Goal: Transaction & Acquisition: Purchase product/service

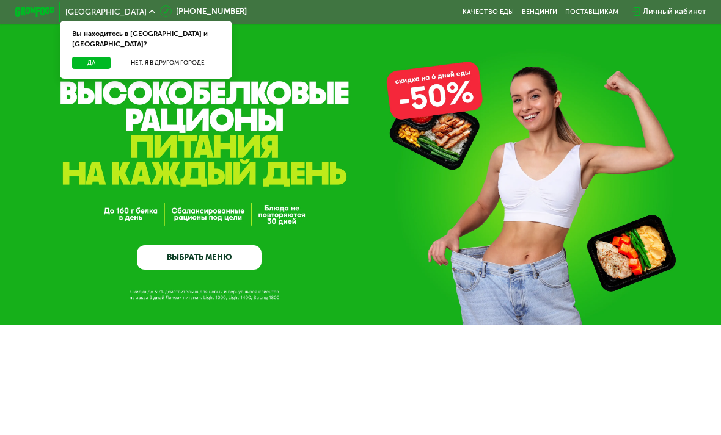
click at [84, 57] on button "Да" at bounding box center [91, 63] width 38 height 12
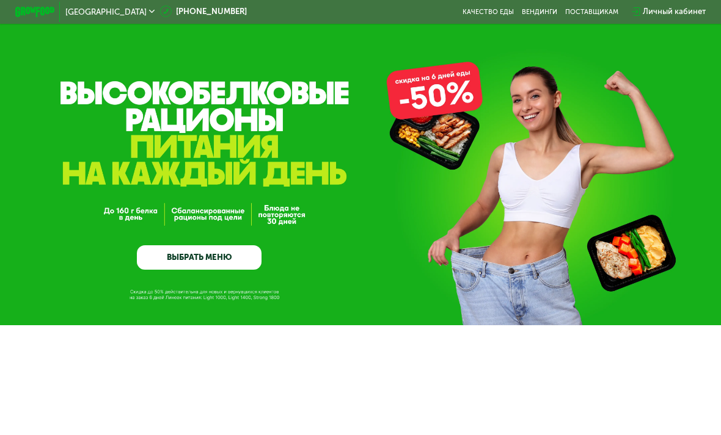
click at [358, 238] on div "GrowFood — доставка правильного питания ВЫБРАТЬ МЕНЮ" at bounding box center [360, 192] width 721 height 155
click at [254, 266] on link "ВЫБРАТЬ МЕНЮ" at bounding box center [199, 257] width 125 height 25
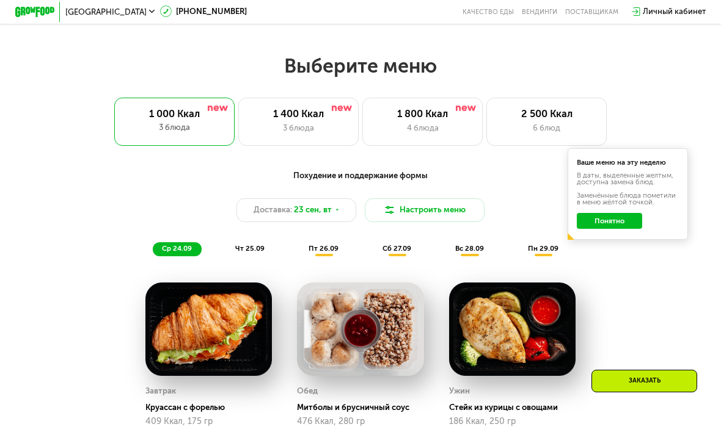
scroll to position [678, 0]
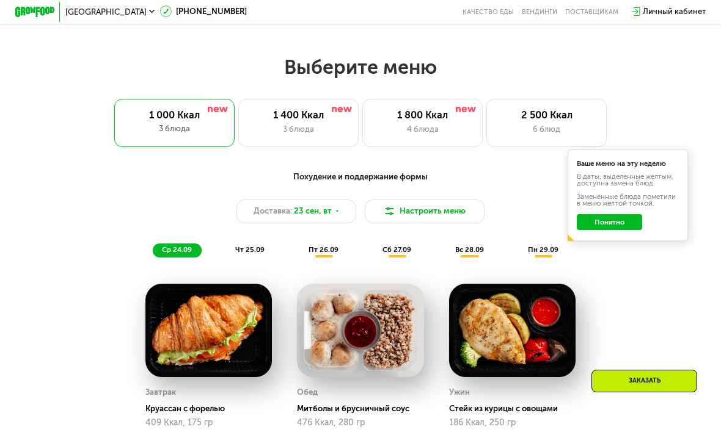
click at [454, 120] on div "1 800 Ккал" at bounding box center [422, 115] width 99 height 12
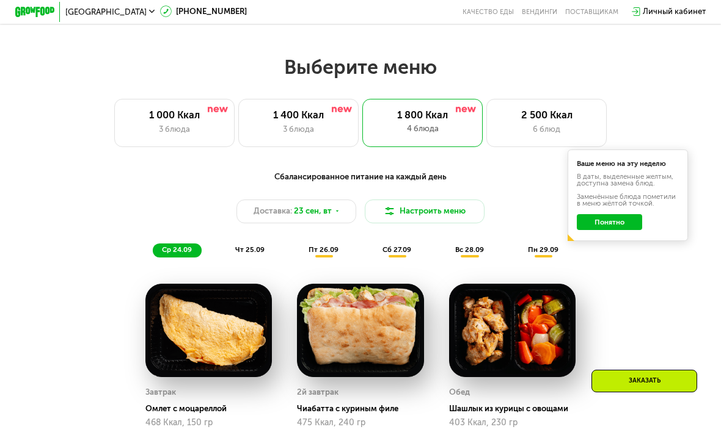
click at [627, 225] on button "Понятно" at bounding box center [608, 222] width 65 height 16
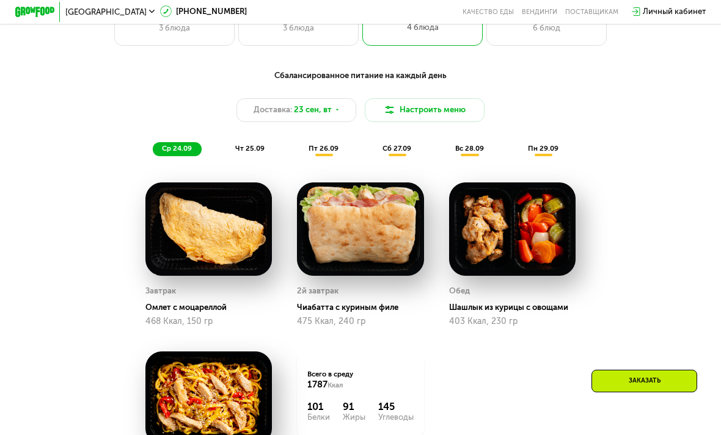
scroll to position [766, 0]
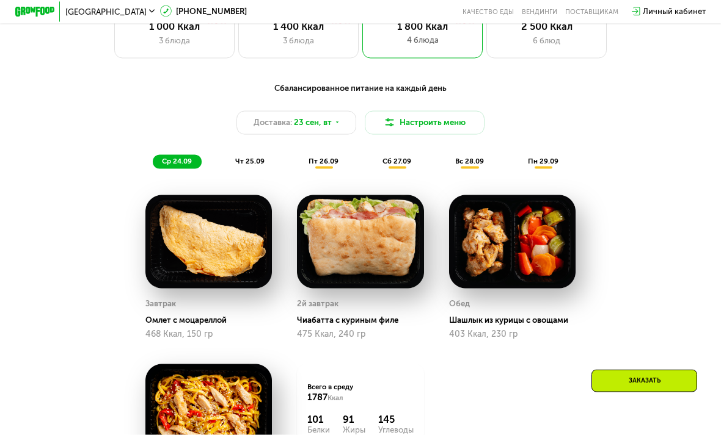
click at [266, 159] on div "чт 25.09" at bounding box center [251, 162] width 48 height 14
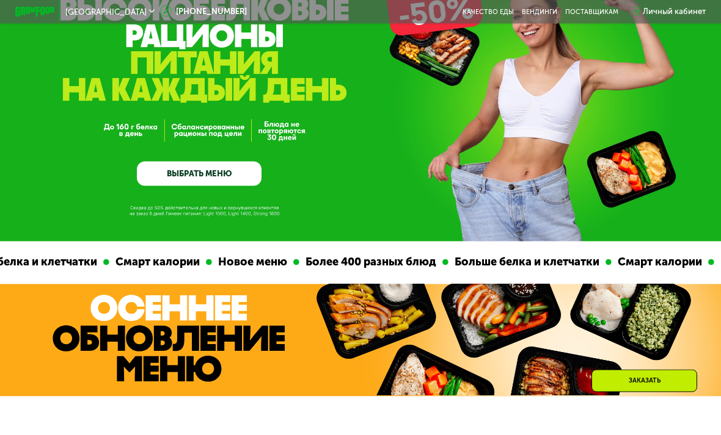
scroll to position [65, 0]
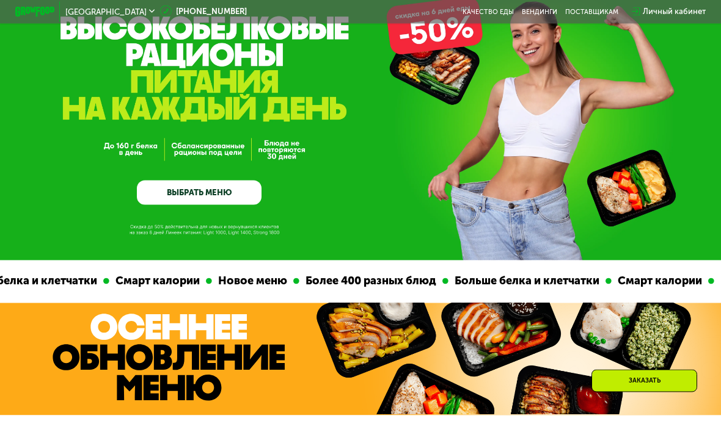
click at [154, 190] on link "ВЫБРАТЬ МЕНЮ" at bounding box center [199, 193] width 125 height 25
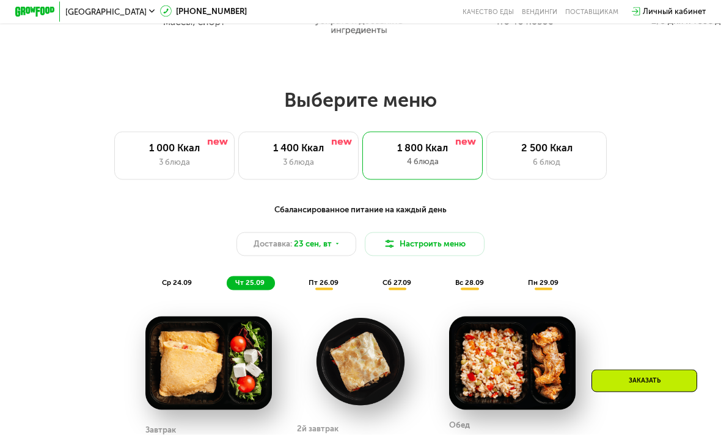
scroll to position [650, 0]
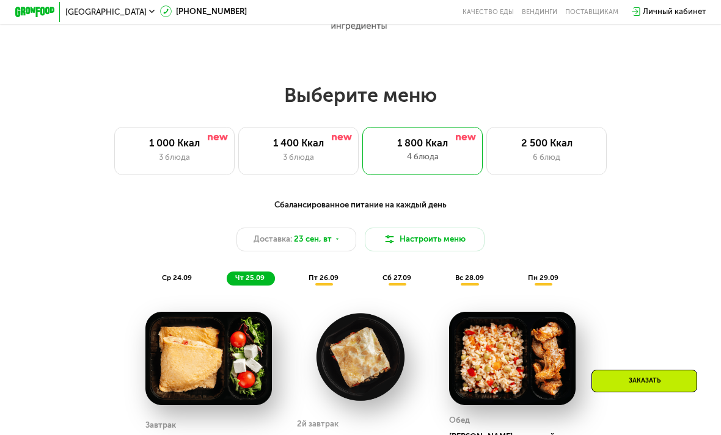
click at [478, 249] on button "Настроить меню" at bounding box center [425, 240] width 120 height 24
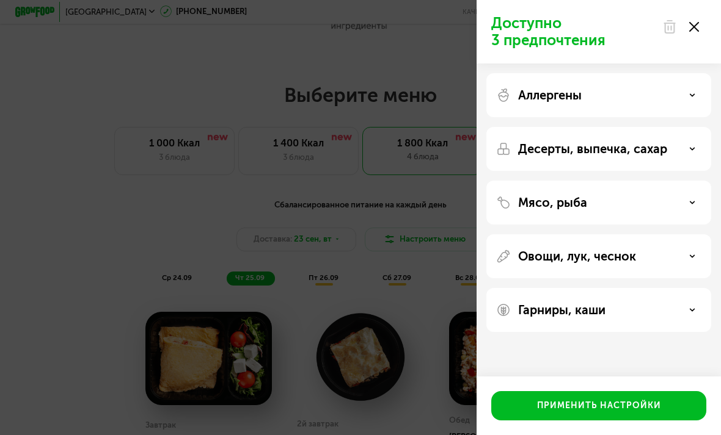
click at [699, 151] on div "Десерты, выпечка, сахар" at bounding box center [598, 149] width 205 height 15
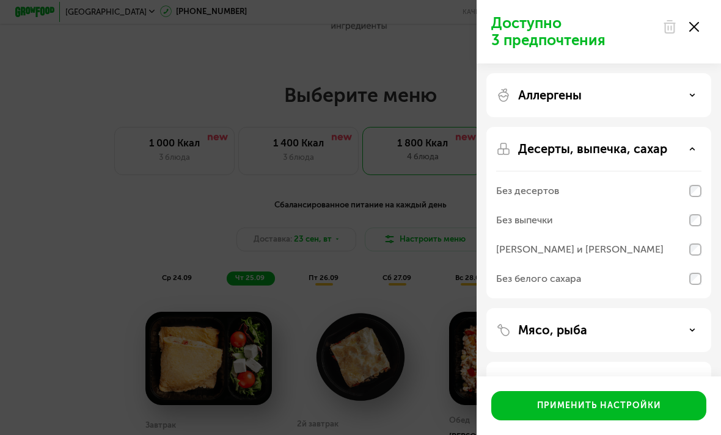
click at [697, 335] on div "Мясо, рыба" at bounding box center [598, 330] width 205 height 15
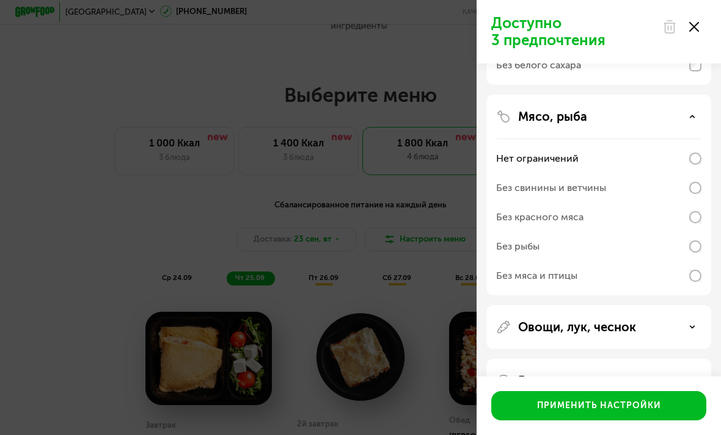
scroll to position [213, 0]
click at [694, 330] on icon at bounding box center [692, 328] width 6 height 6
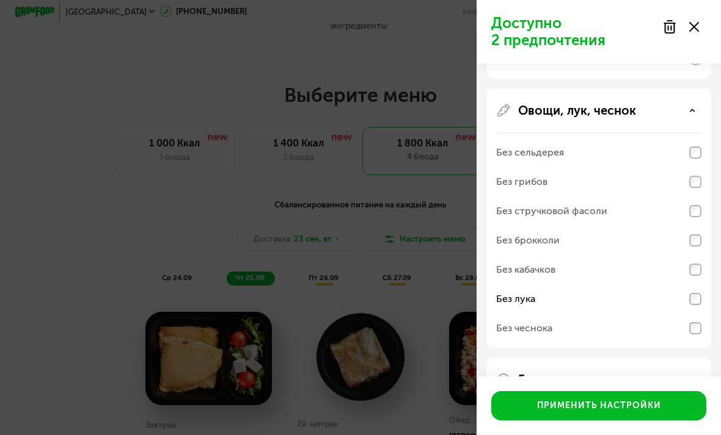
scroll to position [429, 0]
click at [693, 385] on div "Гарниры, каши" at bounding box center [598, 381] width 205 height 15
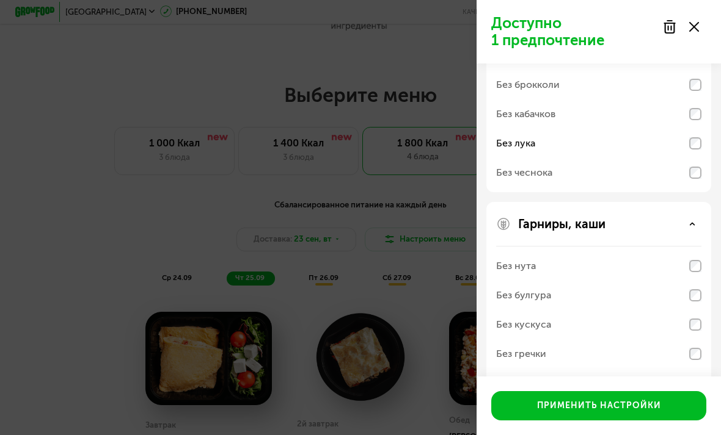
scroll to position [586, 0]
click at [658, 412] on div "Применить настройки" at bounding box center [599, 406] width 124 height 12
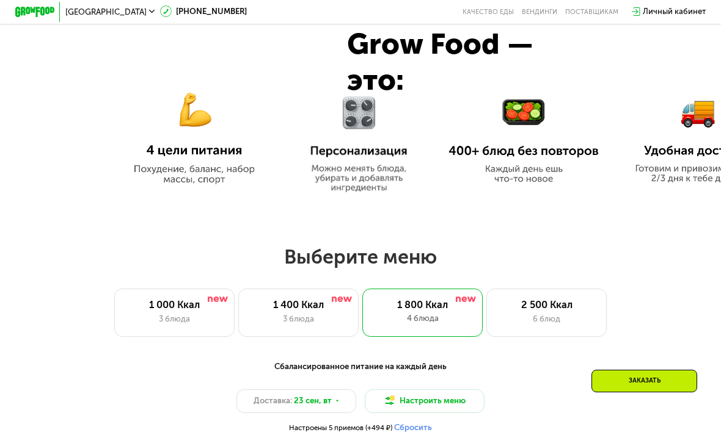
scroll to position [620, 0]
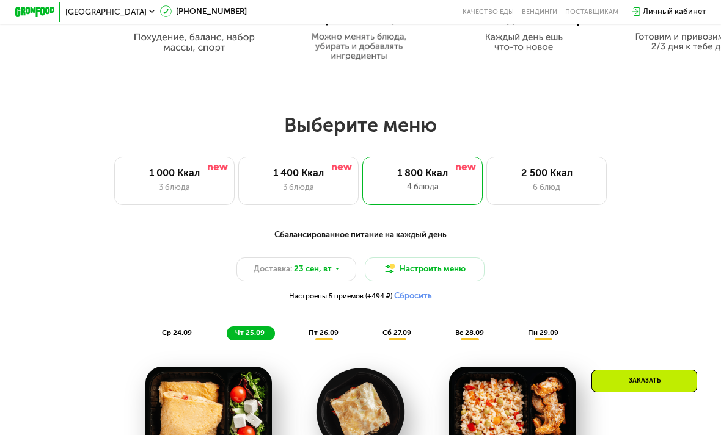
click at [325, 183] on div "3 блюда" at bounding box center [298, 187] width 99 height 12
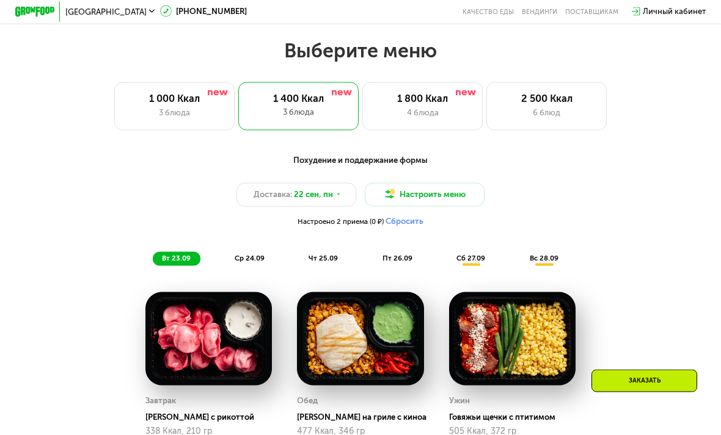
scroll to position [695, 0]
click at [454, 100] on div "1 800 Ккал" at bounding box center [422, 98] width 99 height 12
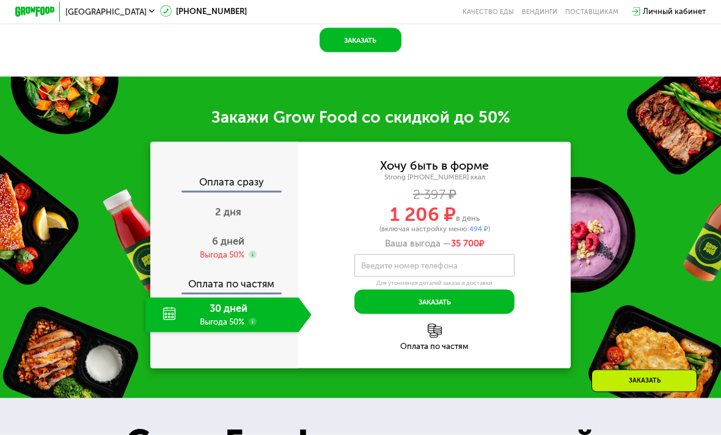
scroll to position [1294, 0]
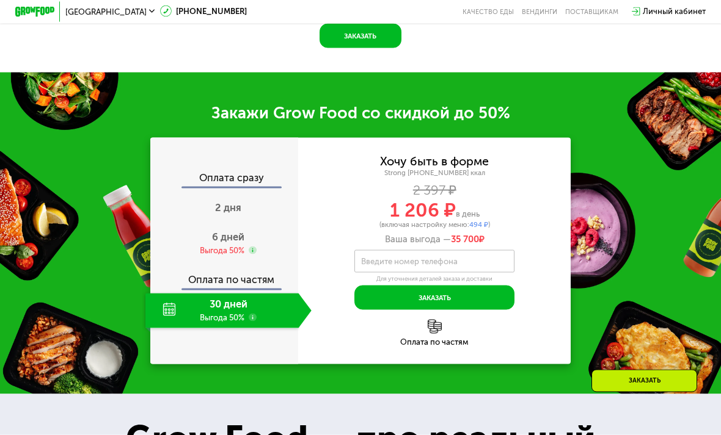
click at [231, 245] on div "Выгода 50%" at bounding box center [222, 250] width 45 height 11
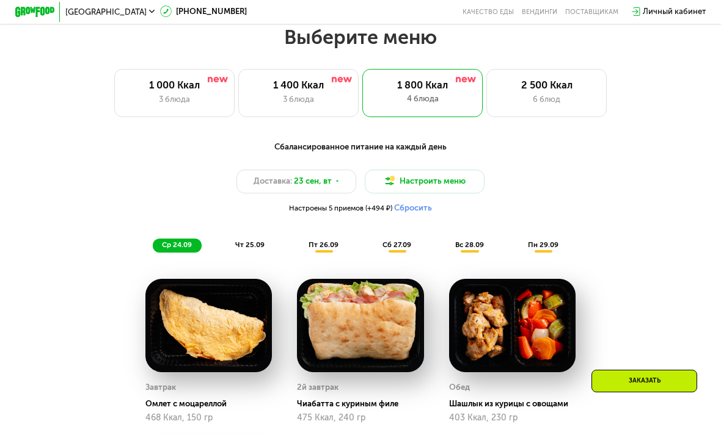
scroll to position [703, 0]
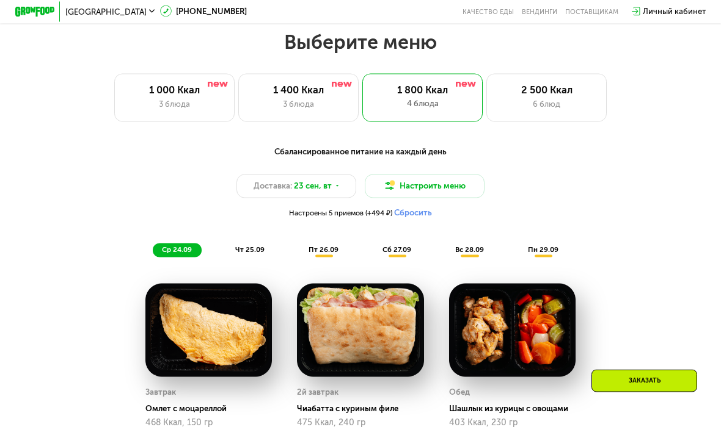
click at [459, 187] on button "Настроить меню" at bounding box center [425, 187] width 120 height 24
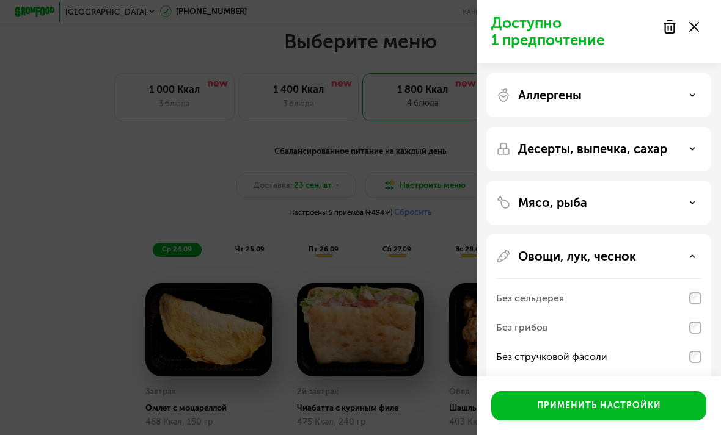
scroll to position [0, 0]
click at [689, 150] on icon at bounding box center [692, 149] width 6 height 6
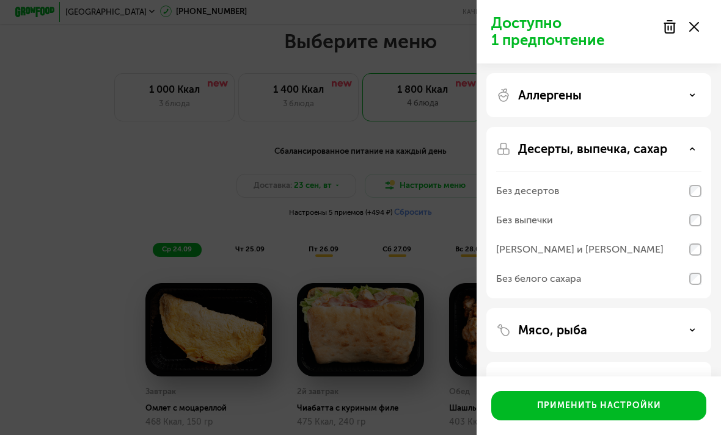
click at [94, 160] on div "Доступно 1 предпочтение Аллергены Десерты, выпечка, сахар Без десертов Без выпе…" at bounding box center [360, 217] width 721 height 435
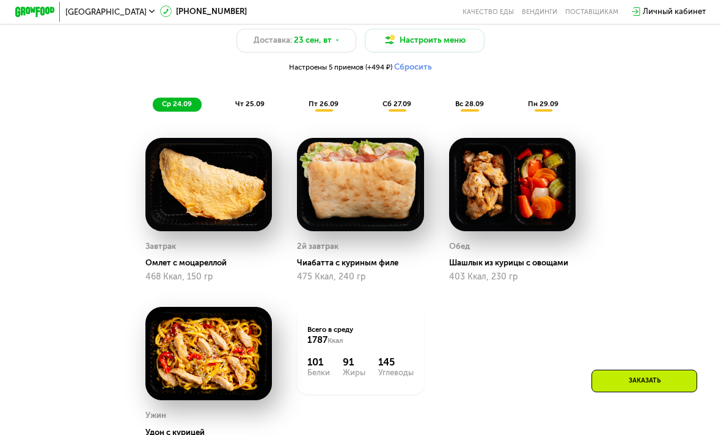
scroll to position [848, 0]
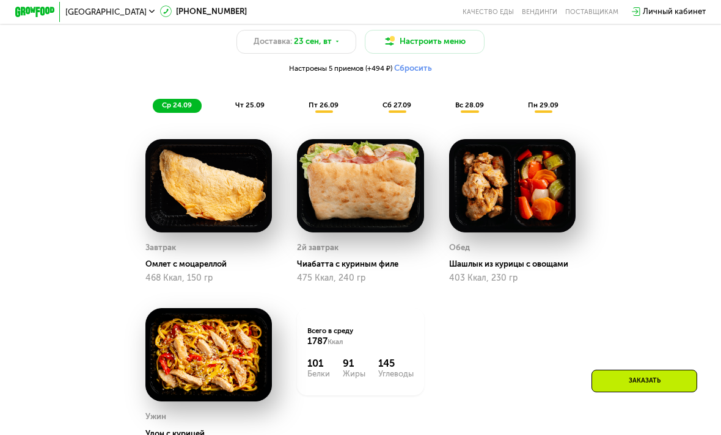
click at [253, 104] on span "чт 25.09" at bounding box center [249, 105] width 29 height 9
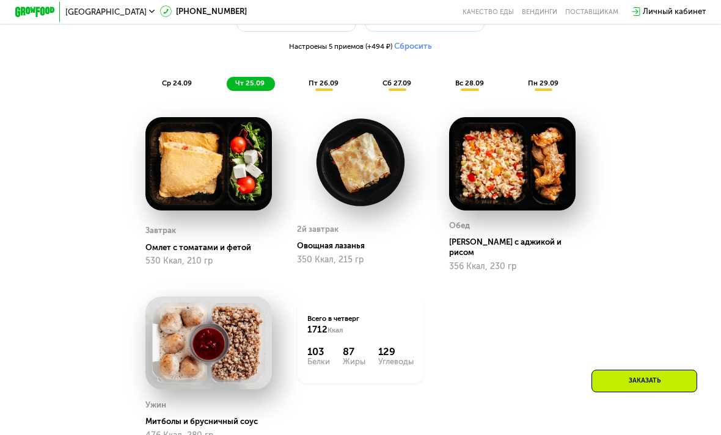
scroll to position [869, 0]
click at [329, 82] on span "пт 26.09" at bounding box center [323, 83] width 30 height 9
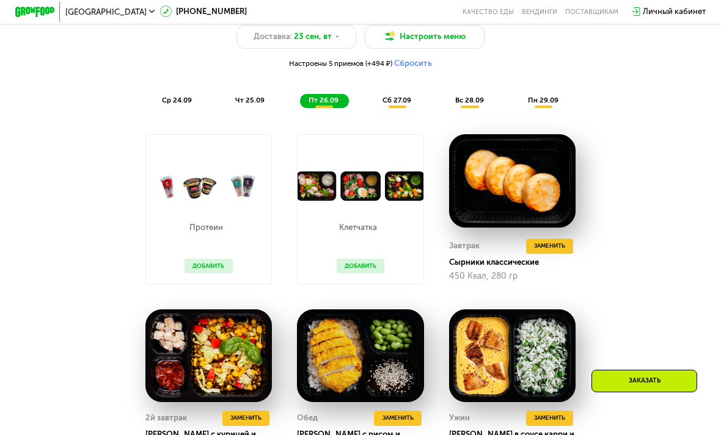
scroll to position [840, 0]
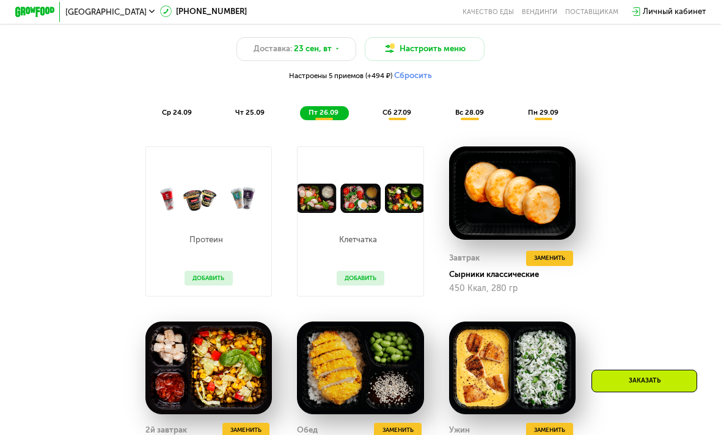
click at [379, 276] on button "Добавить" at bounding box center [360, 278] width 48 height 15
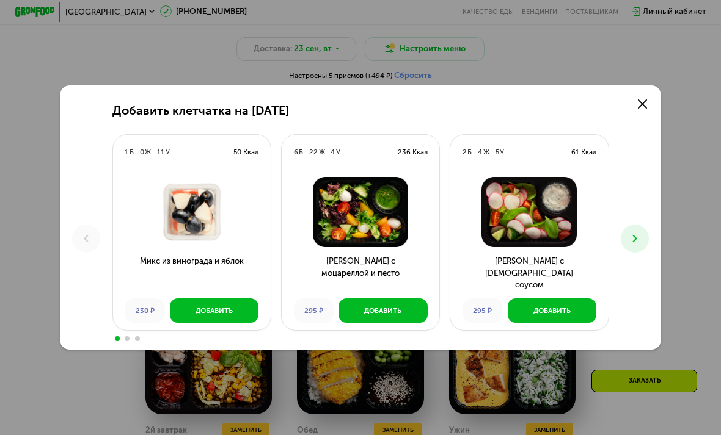
click at [352, 247] on img at bounding box center [360, 212] width 142 height 70
click at [405, 322] on button "Добавить" at bounding box center [382, 311] width 89 height 24
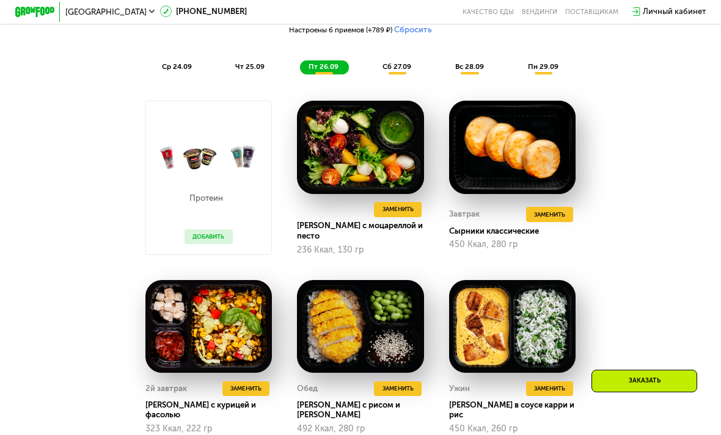
scroll to position [882, 0]
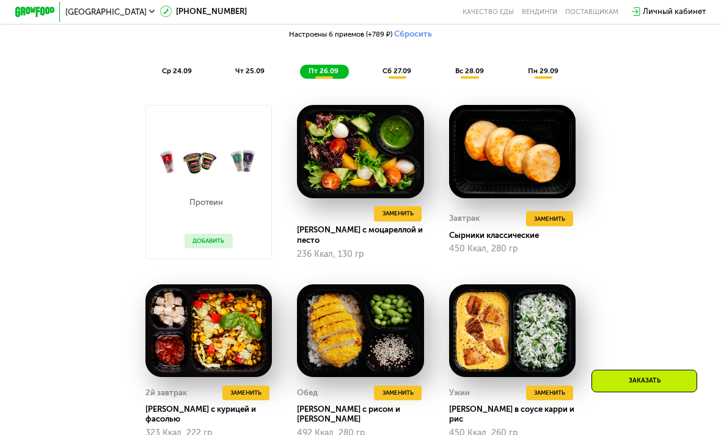
click at [362, 216] on use at bounding box center [364, 213] width 5 height 5
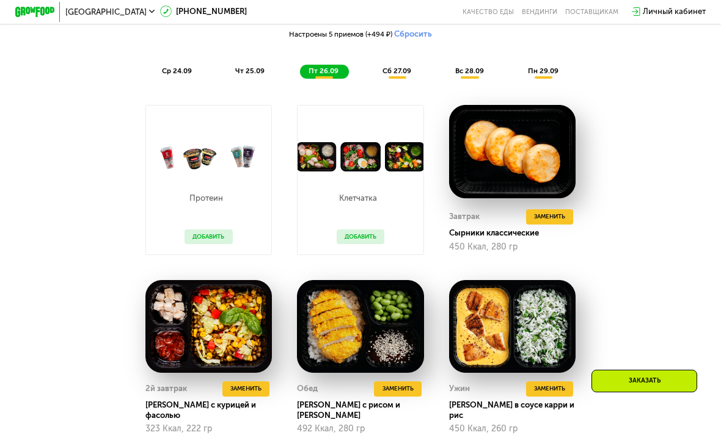
click at [401, 75] on span "сб 27.09" at bounding box center [396, 71] width 29 height 9
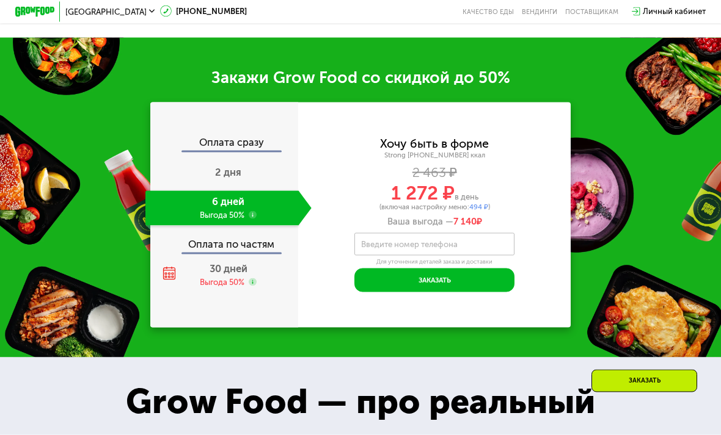
scroll to position [1490, 0]
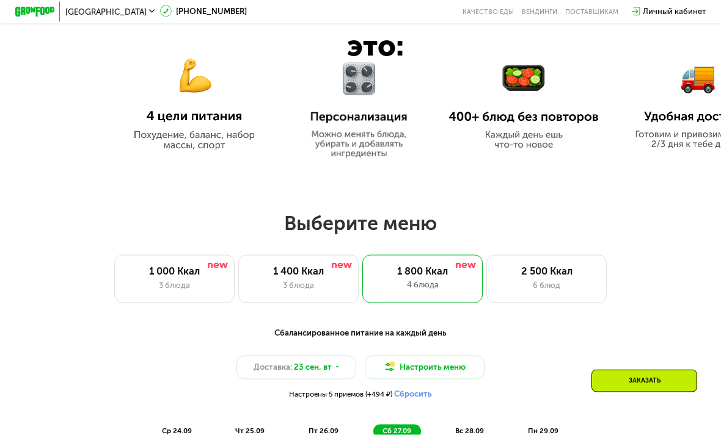
click at [456, 372] on button "Настроить меню" at bounding box center [425, 368] width 120 height 24
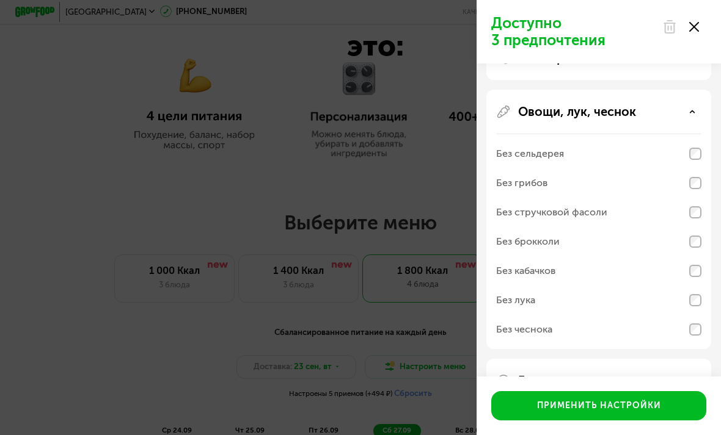
scroll to position [144, 0]
click at [633, 405] on div "Применить настройки" at bounding box center [599, 406] width 124 height 12
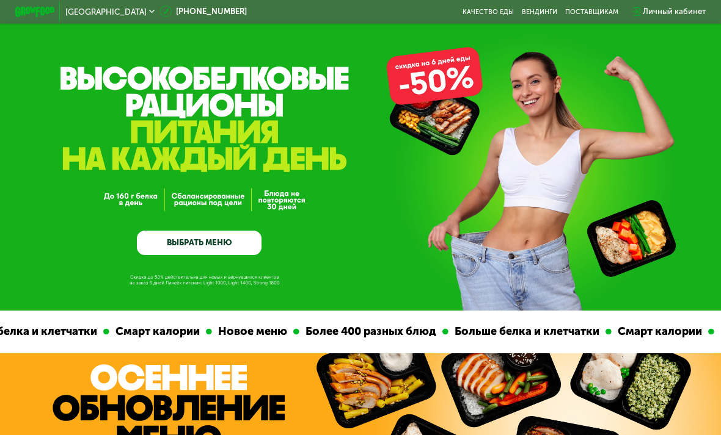
scroll to position [0, 0]
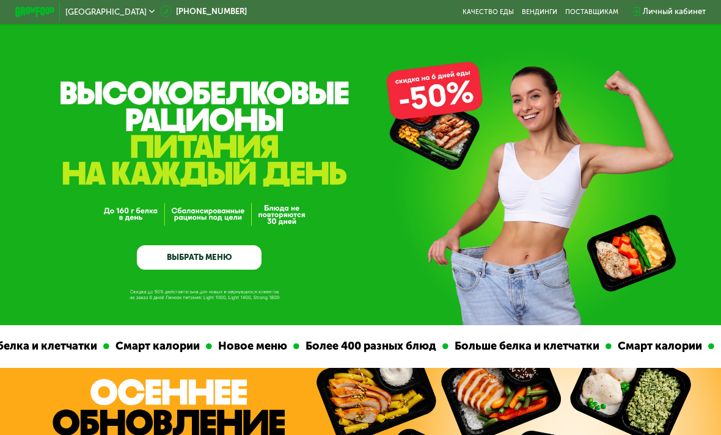
click at [639, 175] on div "GrowFood — доставка правильного питания ВЫБРАТЬ МЕНЮ" at bounding box center [360, 192] width 721 height 155
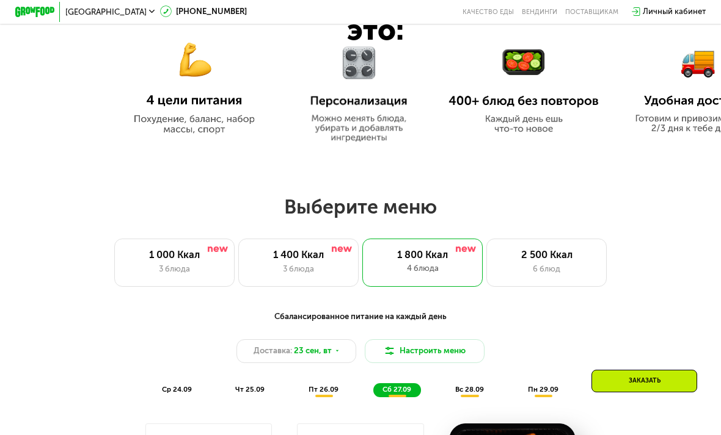
scroll to position [531, 0]
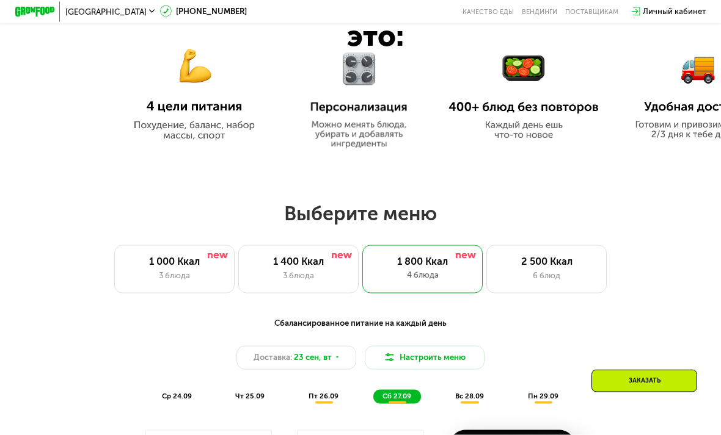
click at [316, 279] on div "3 блюда" at bounding box center [298, 276] width 99 height 12
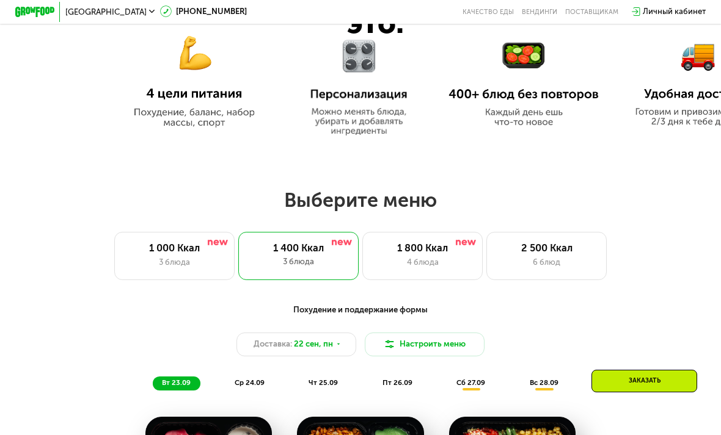
scroll to position [562, 0]
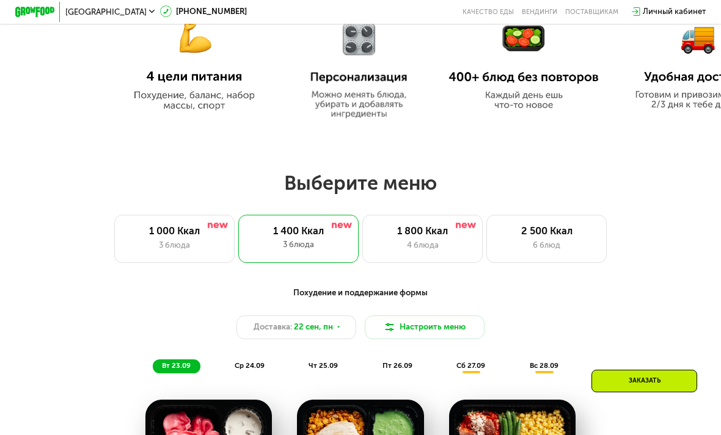
click at [442, 228] on div "1 800 Ккал" at bounding box center [422, 231] width 99 height 12
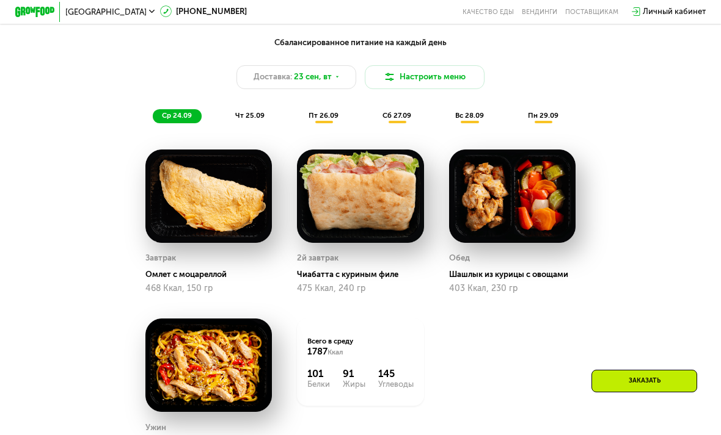
scroll to position [802, 0]
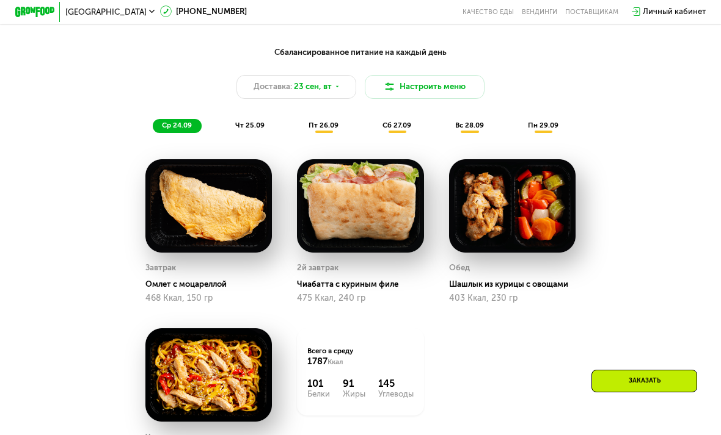
click at [250, 125] on span "чт 25.09" at bounding box center [249, 125] width 29 height 9
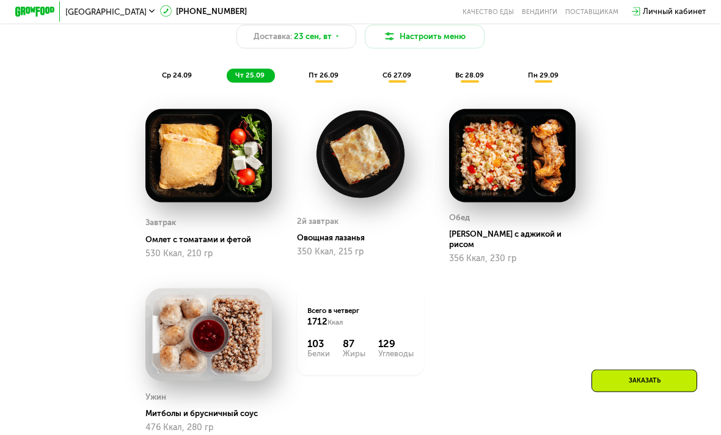
scroll to position [853, 0]
click at [334, 78] on span "пт 26.09" at bounding box center [323, 74] width 30 height 9
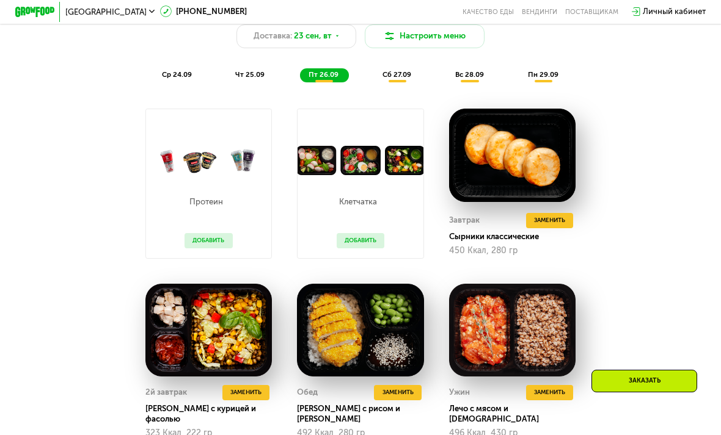
click at [395, 73] on span "сб 27.09" at bounding box center [396, 74] width 29 height 9
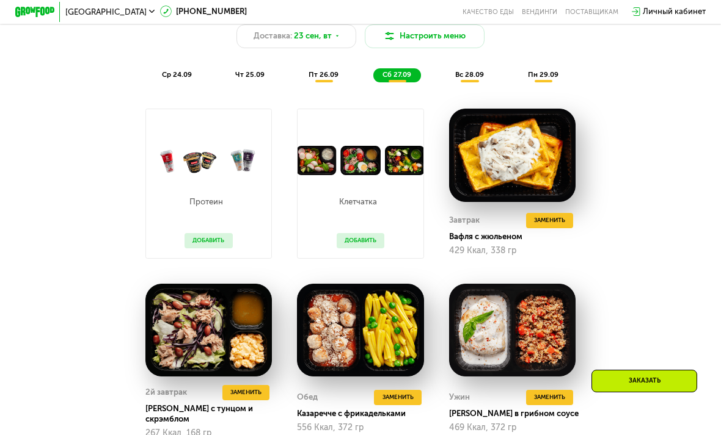
click at [480, 69] on div "вс 28.09" at bounding box center [470, 75] width 48 height 14
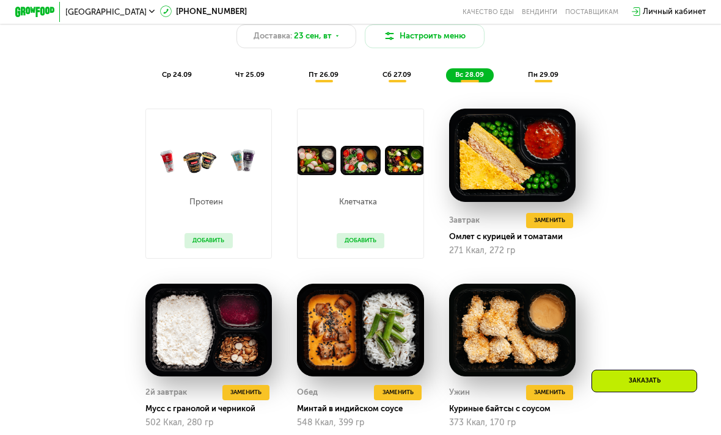
click at [548, 75] on span "пн 29.09" at bounding box center [543, 74] width 31 height 9
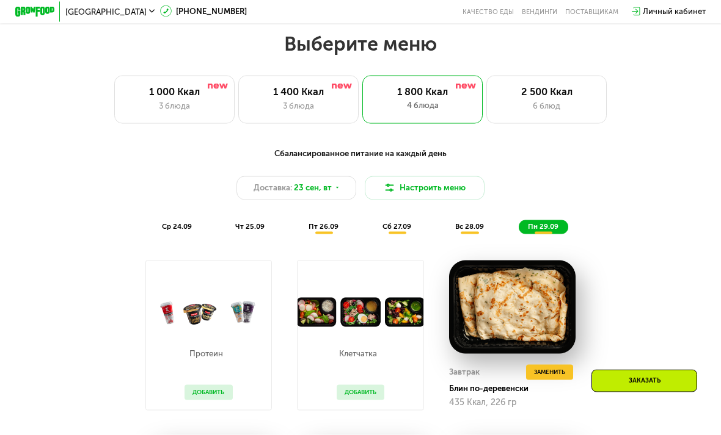
scroll to position [691, 0]
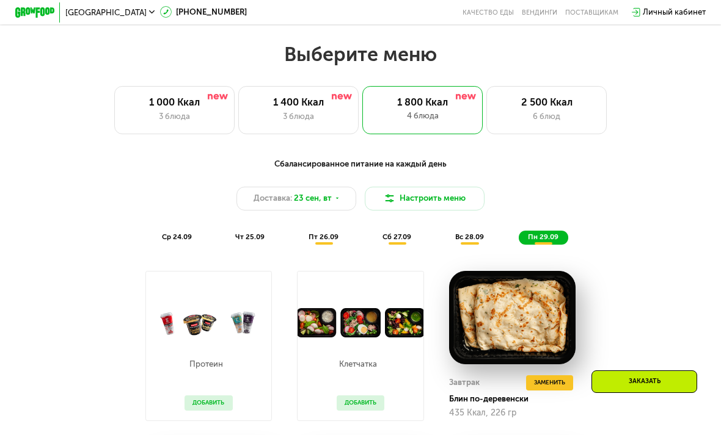
click at [336, 194] on div "Доставка: [DATE]" at bounding box center [296, 198] width 120 height 24
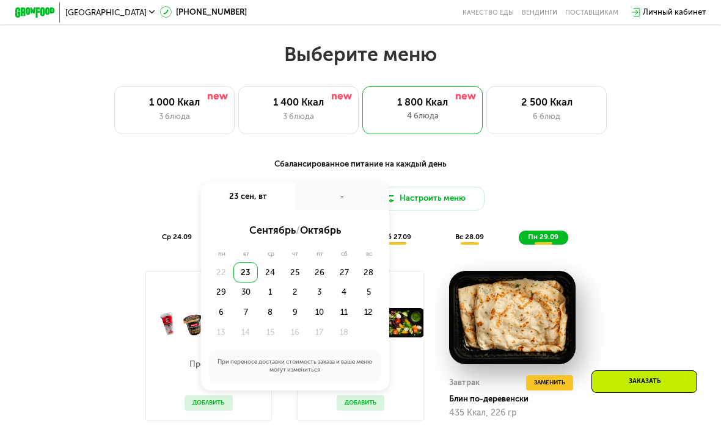
scroll to position [691, 0]
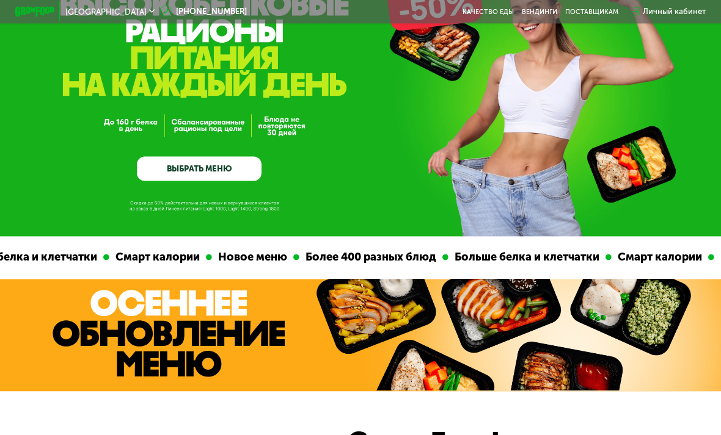
scroll to position [0, 0]
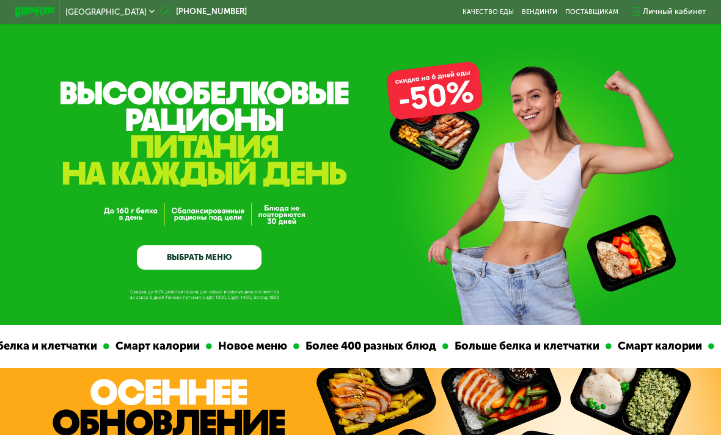
click at [675, 9] on div "Личный кабинет" at bounding box center [673, 11] width 63 height 12
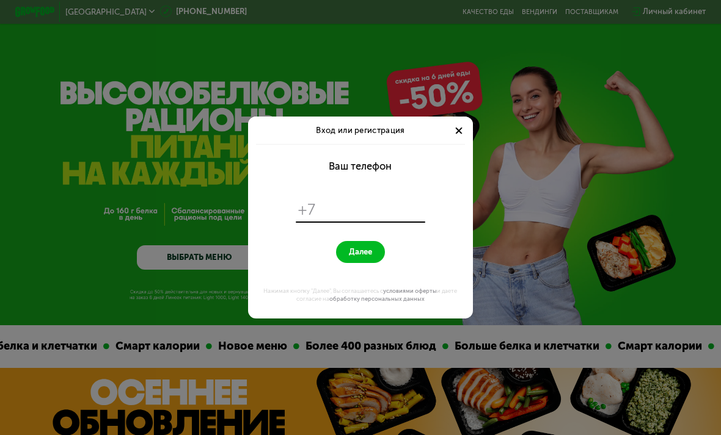
click at [397, 171] on form "Ваш телефон +7 Далее Нажимая кнопку "Далее", Вы соглашаетесь с условиями оферты…" at bounding box center [359, 231] width 213 height 175
click at [389, 211] on input "tel" at bounding box center [371, 209] width 103 height 19
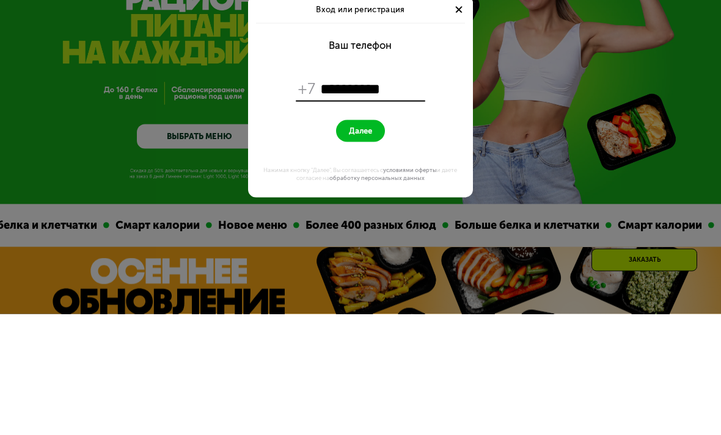
type input "**********"
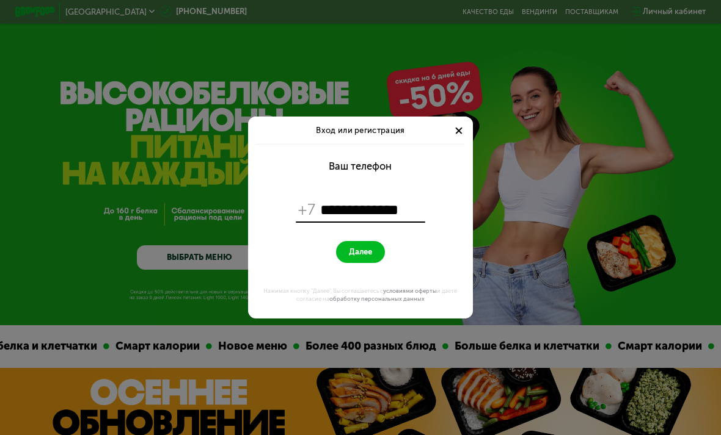
click at [363, 253] on span "Далее" at bounding box center [360, 252] width 23 height 10
